Goal: Navigation & Orientation: Find specific page/section

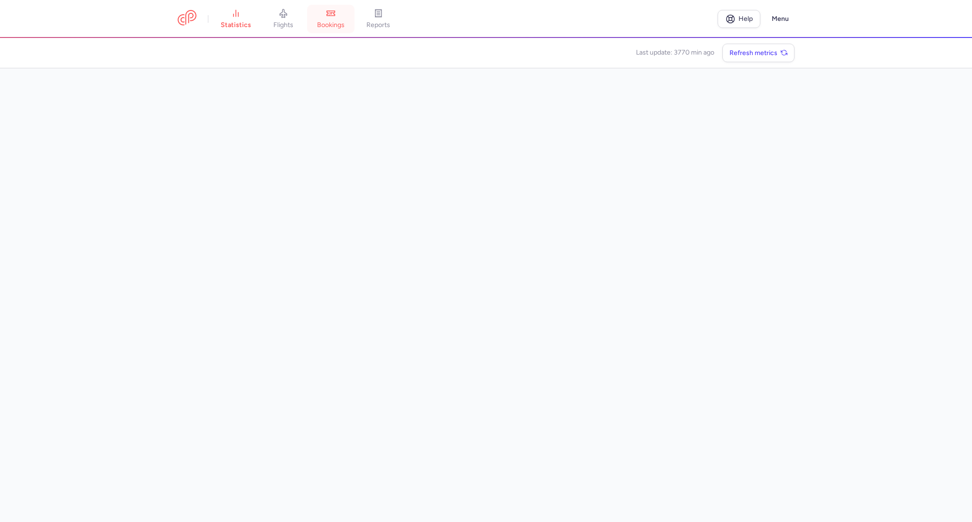
click at [312, 21] on link "bookings" at bounding box center [330, 19] width 47 height 21
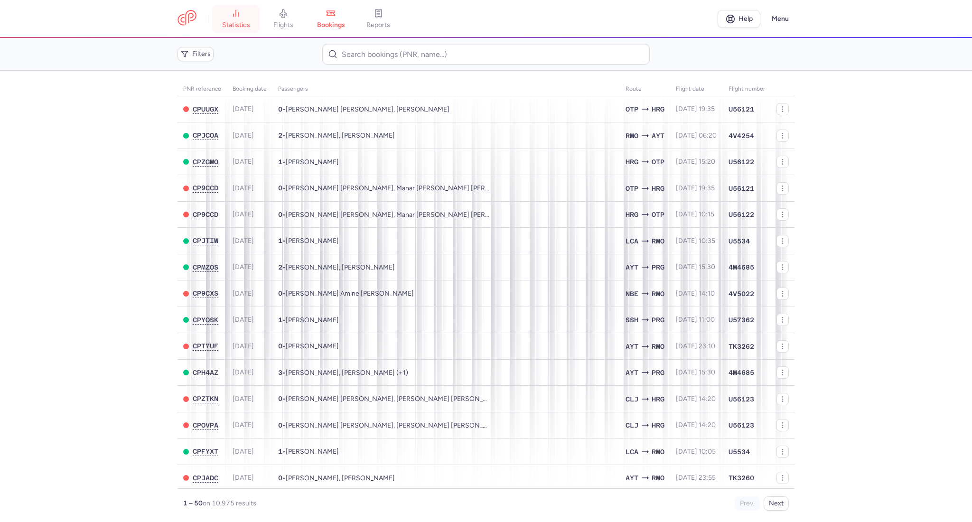
click at [233, 18] on link "statistics" at bounding box center [235, 19] width 47 height 21
